Goal: Information Seeking & Learning: Learn about a topic

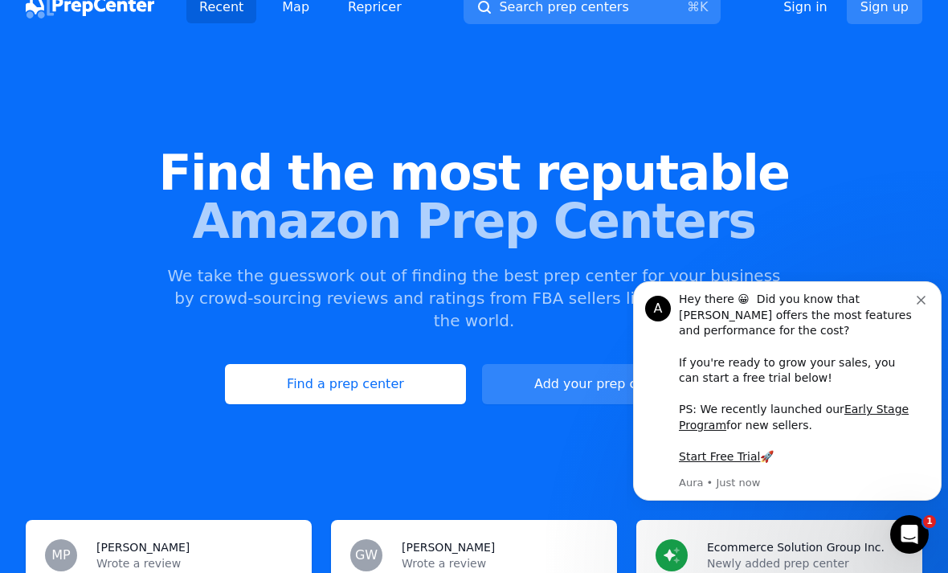
scroll to position [19, 0]
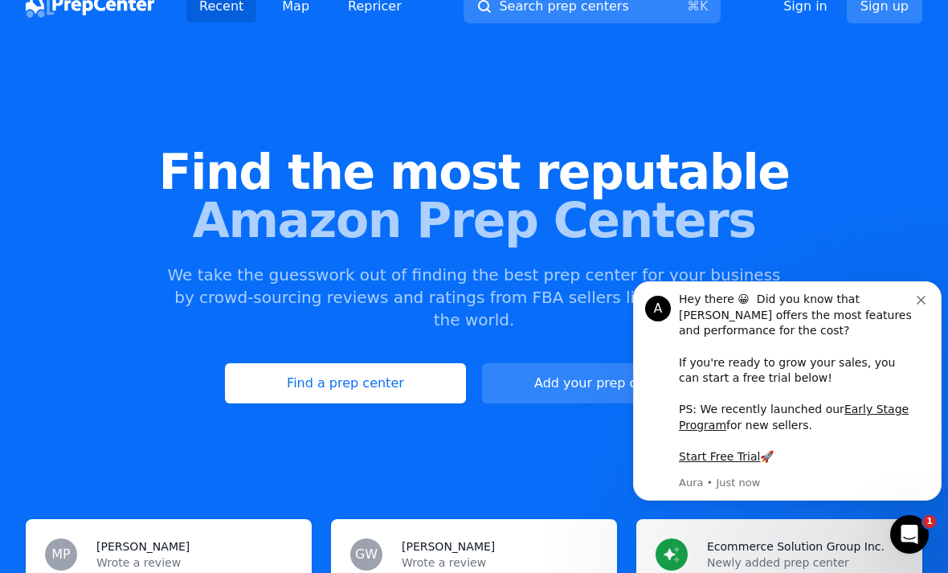
click at [929, 302] on button "Dismiss notification" at bounding box center [923, 298] width 13 height 13
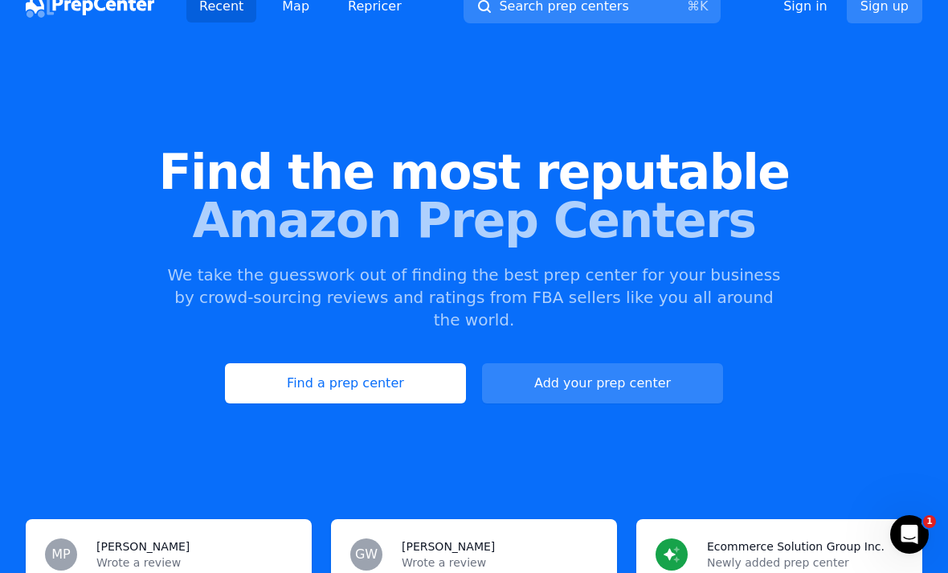
click at [243, 363] on link "Find a prep center" at bounding box center [345, 383] width 241 height 40
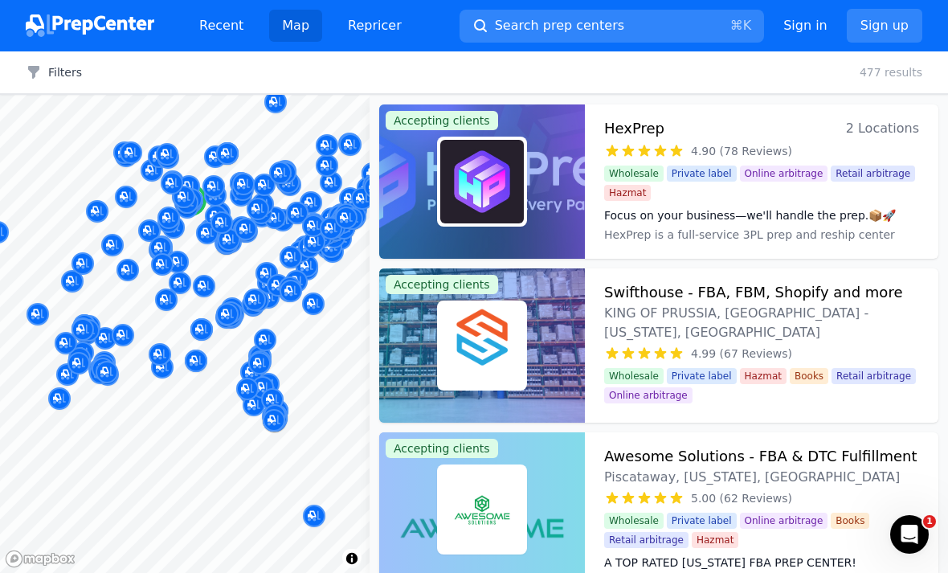
click at [789, 174] on span "Online arbitrage" at bounding box center [784, 174] width 88 height 16
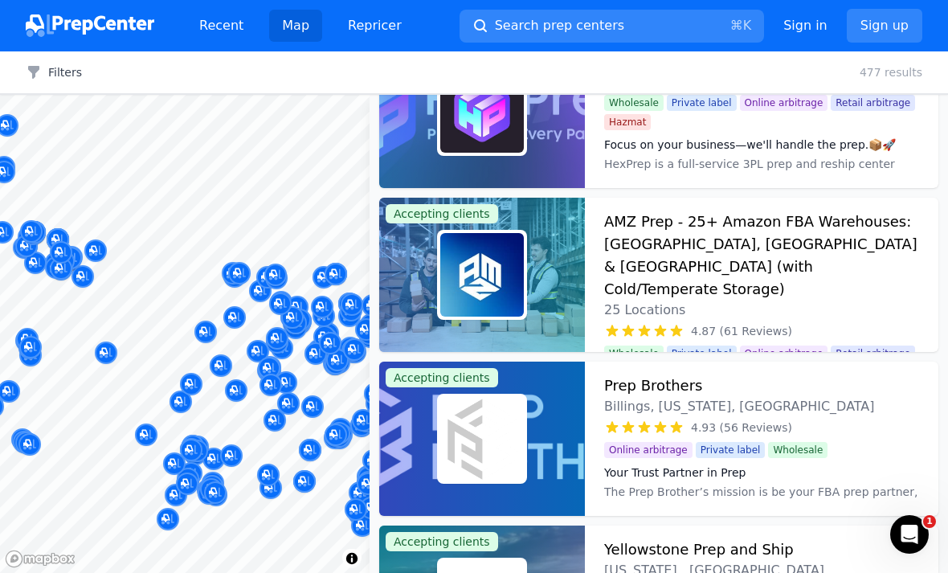
scroll to position [74, 0]
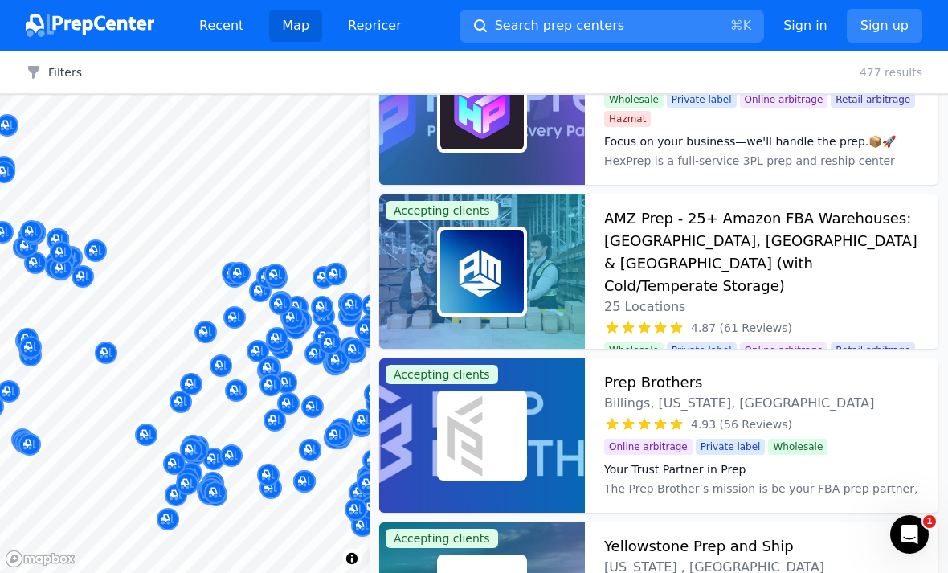
click at [837, 235] on h3 "AMZ Prep - 25+ Amazon FBA Warehouses: [GEOGRAPHIC_DATA], [GEOGRAPHIC_DATA] & [G…" at bounding box center [761, 252] width 315 height 90
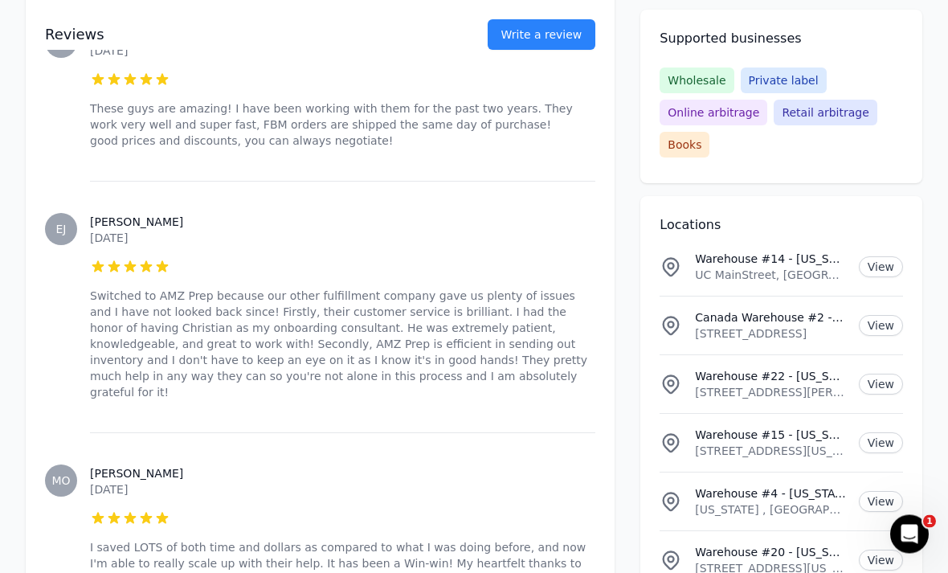
scroll to position [10901, 0]
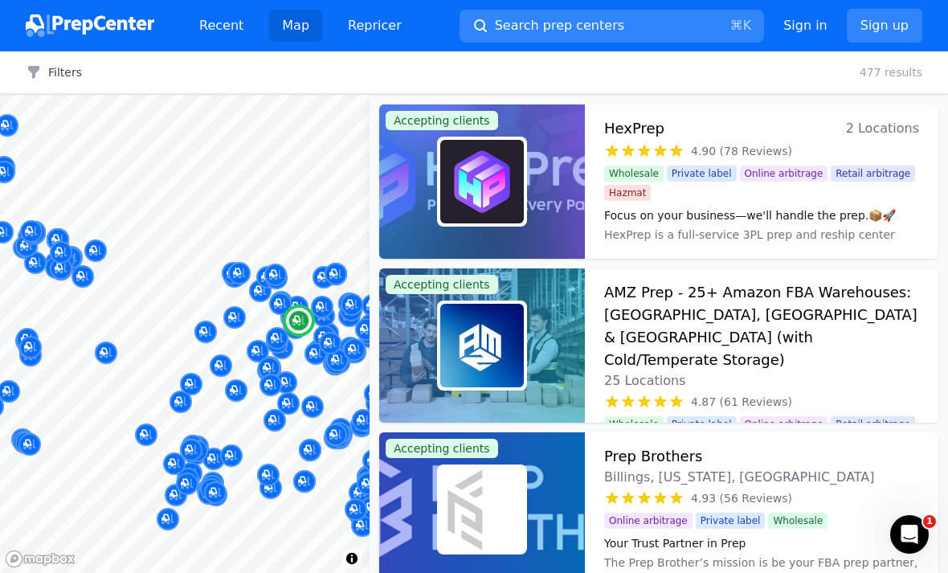
click at [844, 166] on span "Retail arbitrage" at bounding box center [873, 174] width 84 height 16
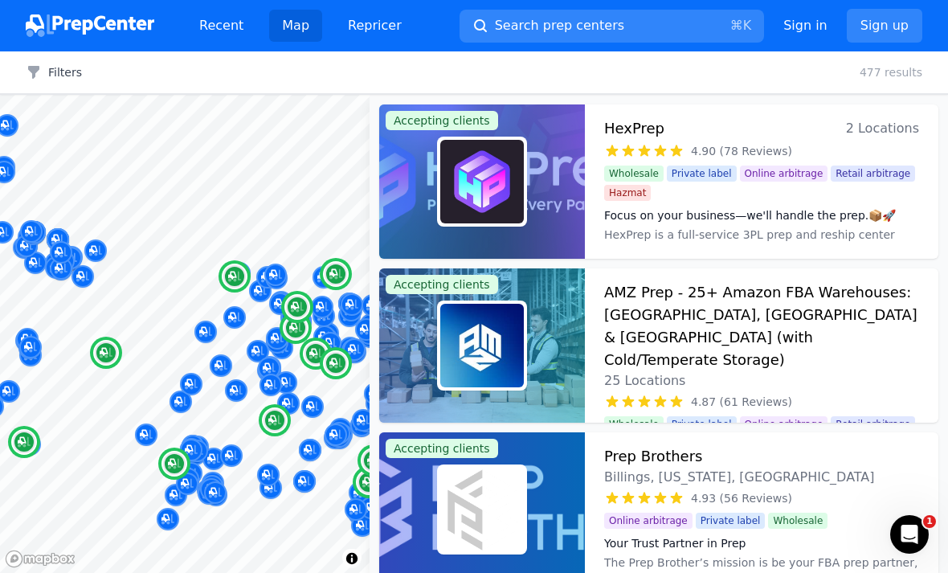
click at [854, 297] on h3 "AMZ Prep - 25+ Amazon FBA Warehouses: [GEOGRAPHIC_DATA], [GEOGRAPHIC_DATA] & [G…" at bounding box center [761, 326] width 315 height 90
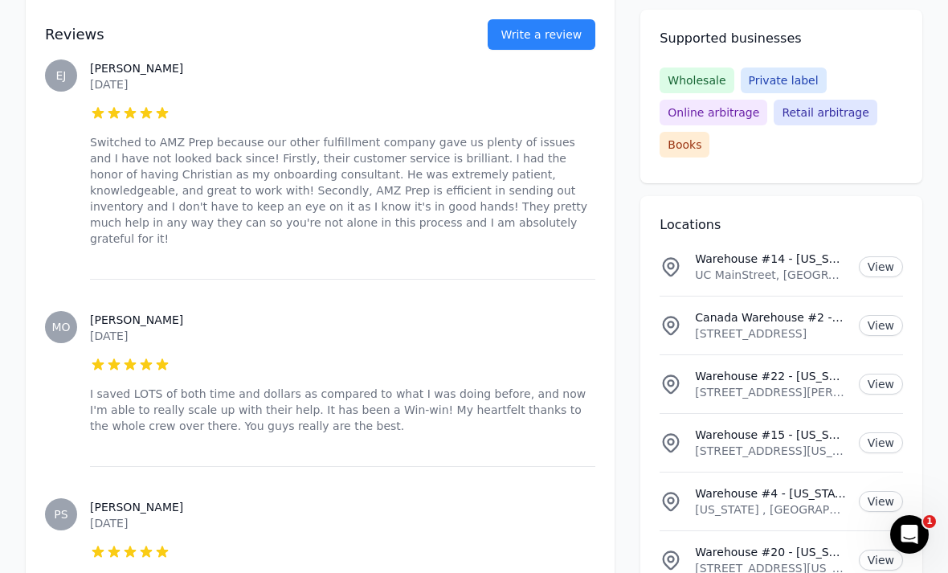
scroll to position [11056, 0]
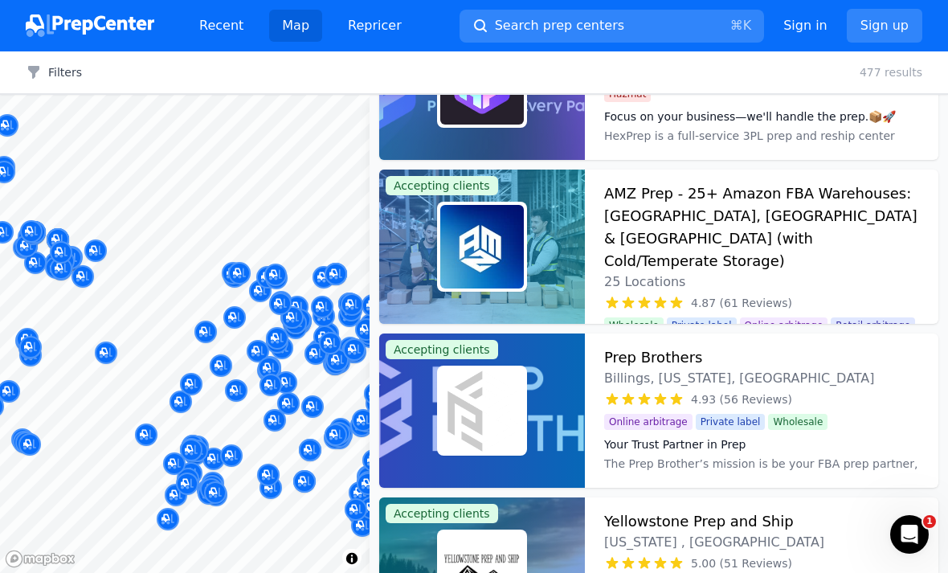
scroll to position [131, 0]
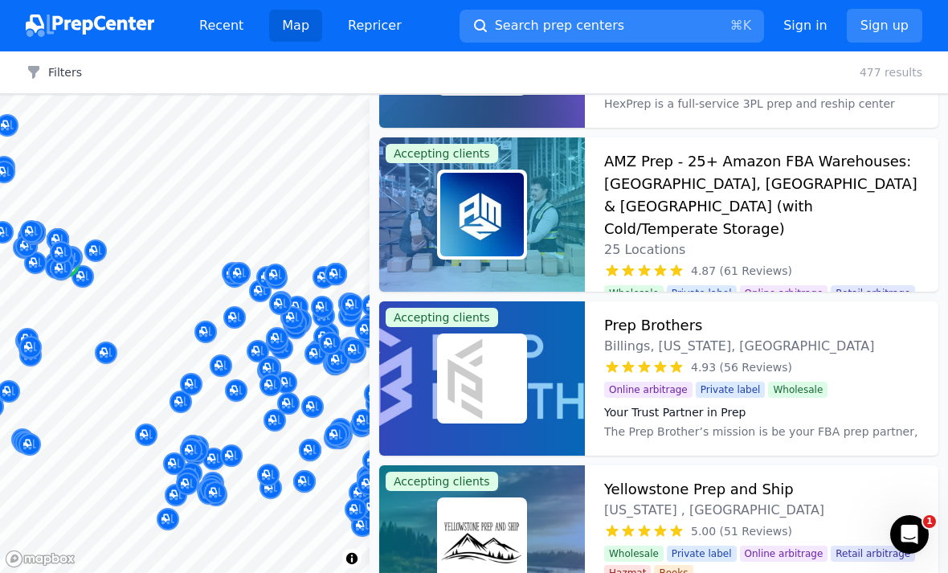
click at [866, 337] on span "Billings, [US_STATE], [GEOGRAPHIC_DATA]" at bounding box center [739, 346] width 271 height 19
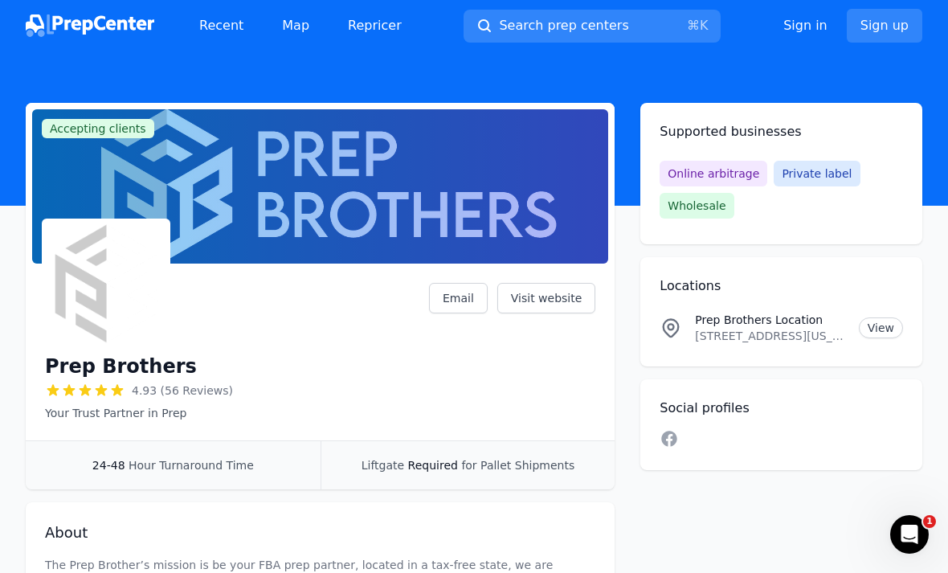
click at [888, 21] on link "Sign up" at bounding box center [885, 26] width 76 height 34
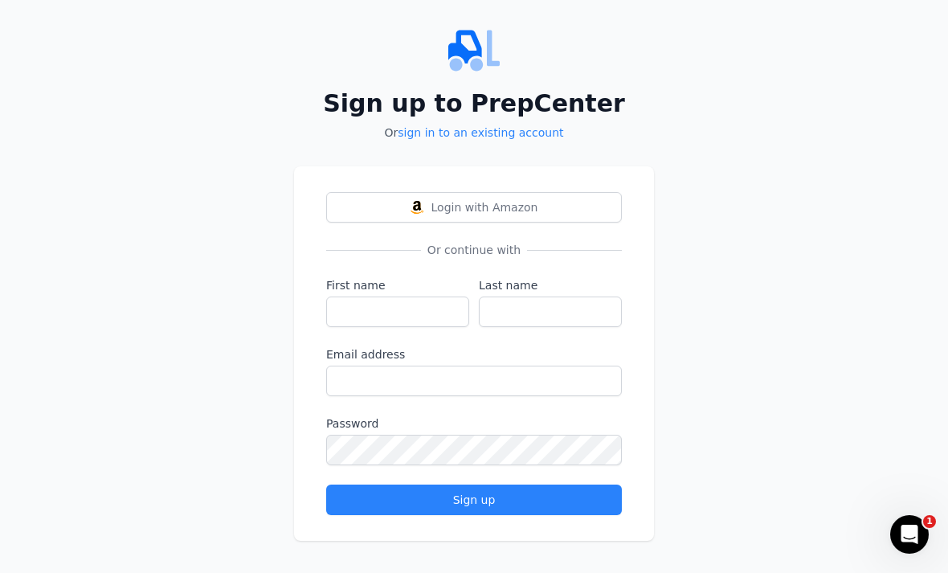
scroll to position [51, 0]
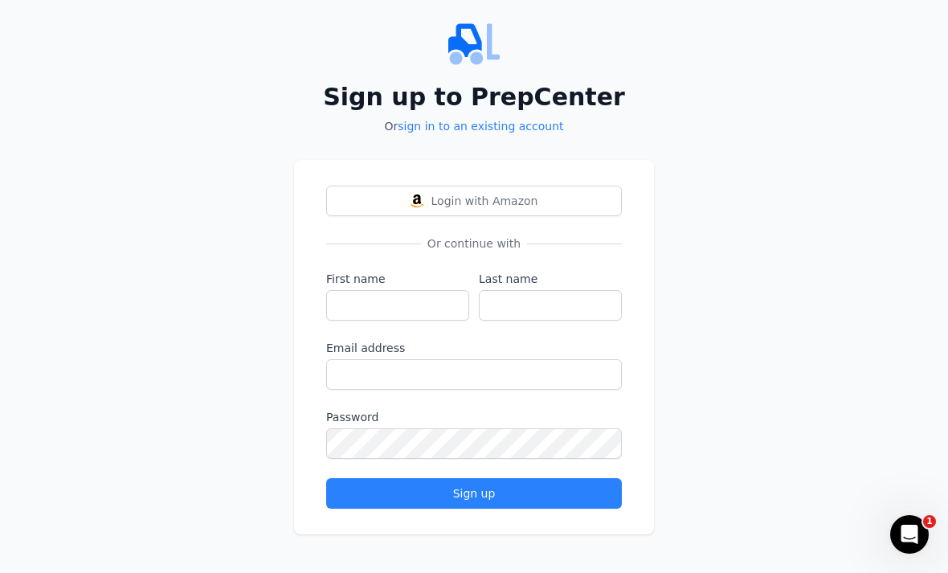
click at [368, 186] on button "Login with Amazon" at bounding box center [474, 201] width 296 height 31
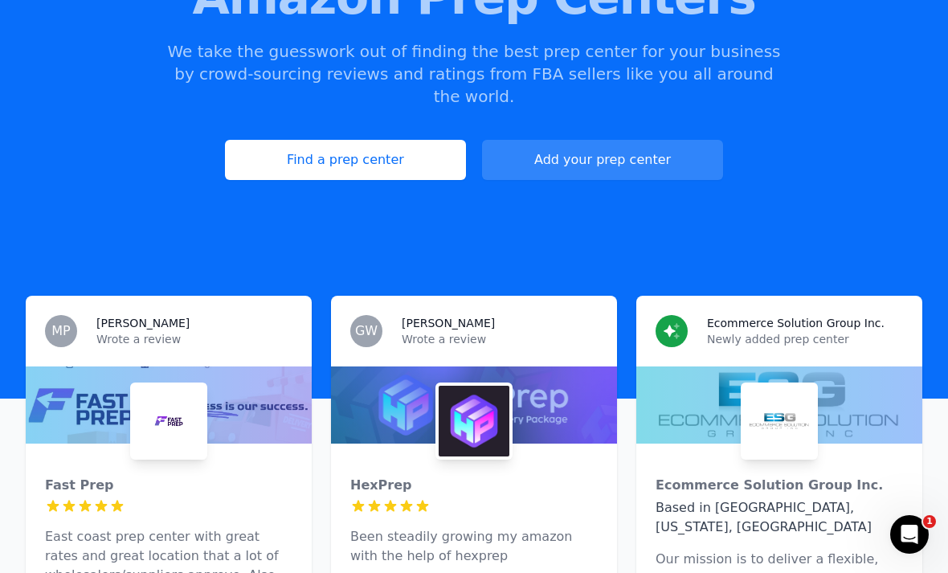
scroll to position [299, 0]
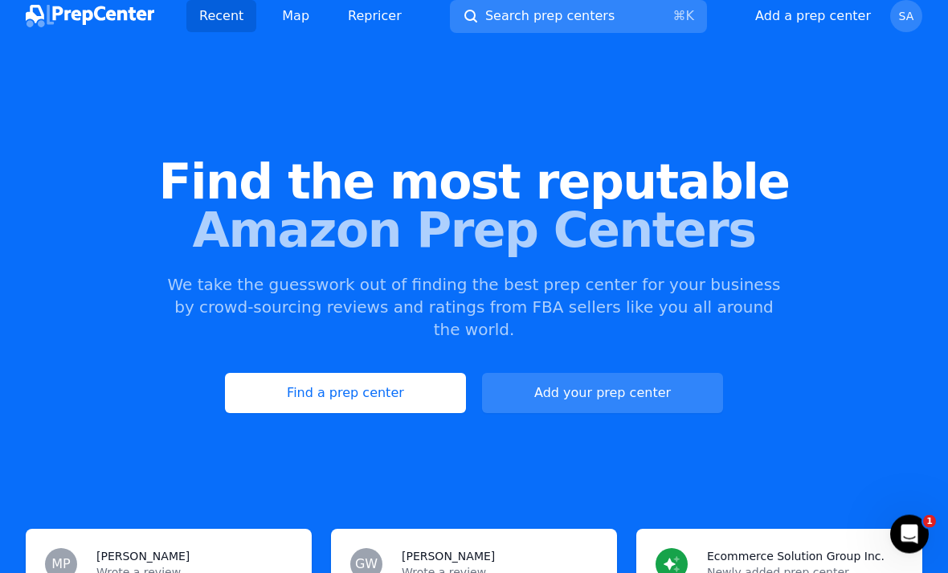
scroll to position [0, 0]
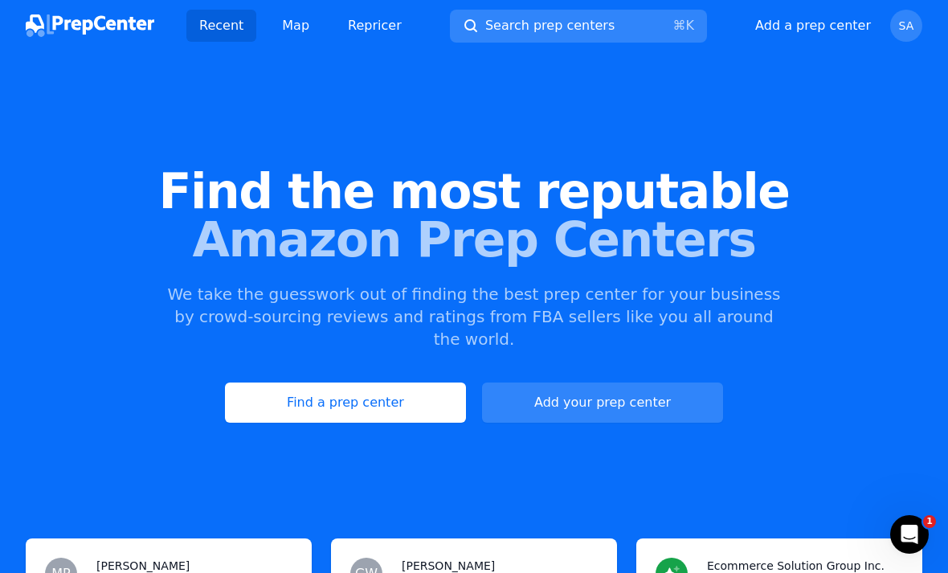
click at [264, 382] on link "Find a prep center" at bounding box center [345, 402] width 241 height 40
